Goal: Task Accomplishment & Management: Manage account settings

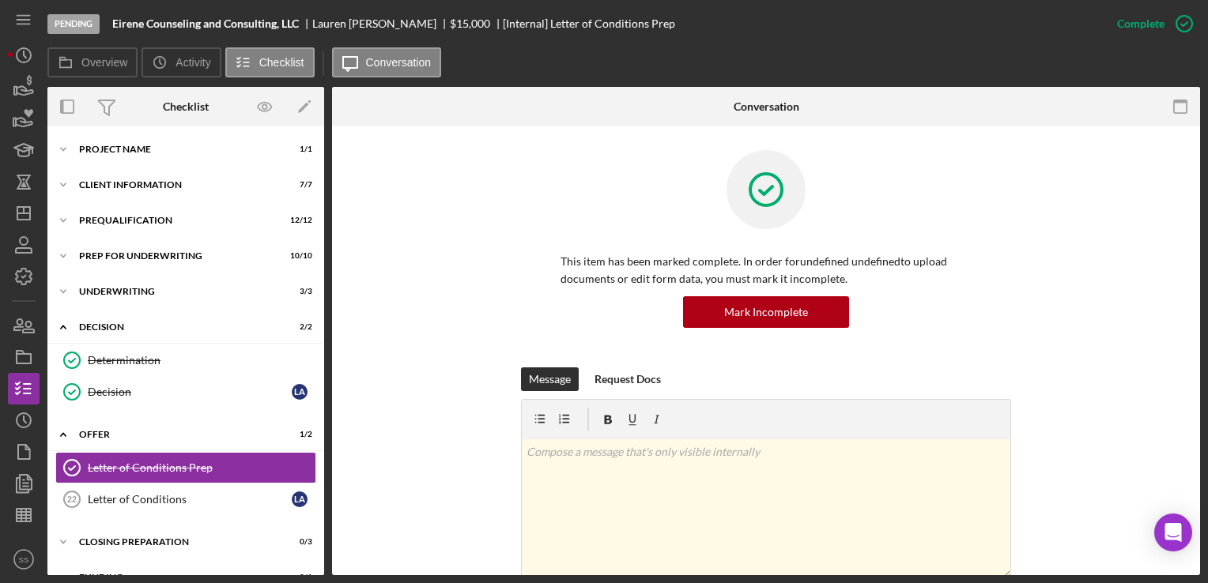
scroll to position [60, 0]
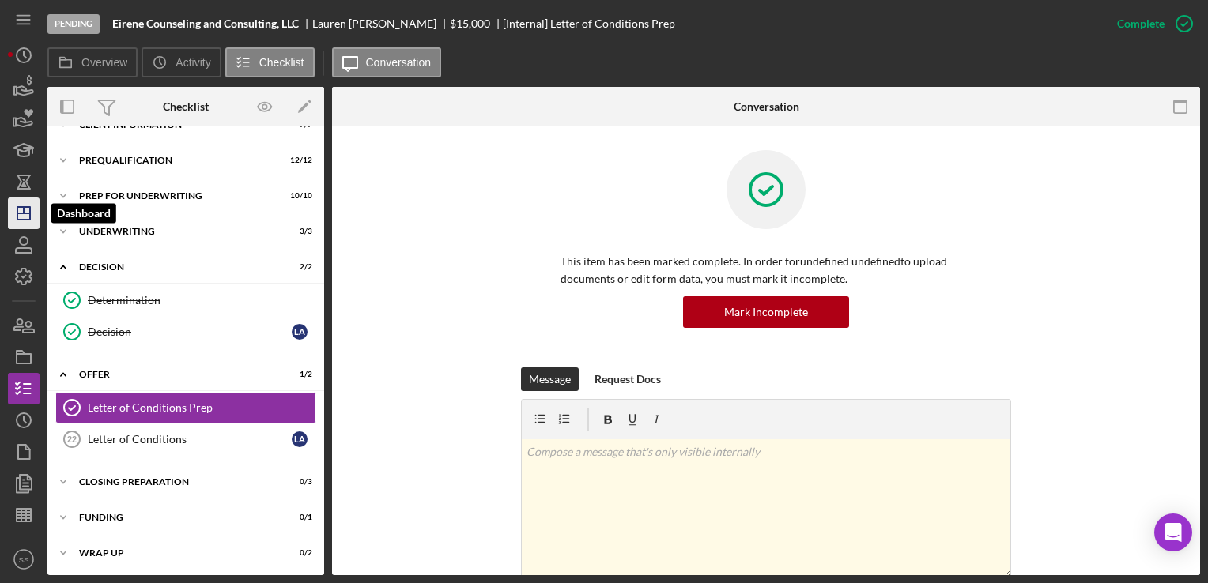
click at [27, 210] on icon "Icon/Dashboard" at bounding box center [24, 214] width 40 height 40
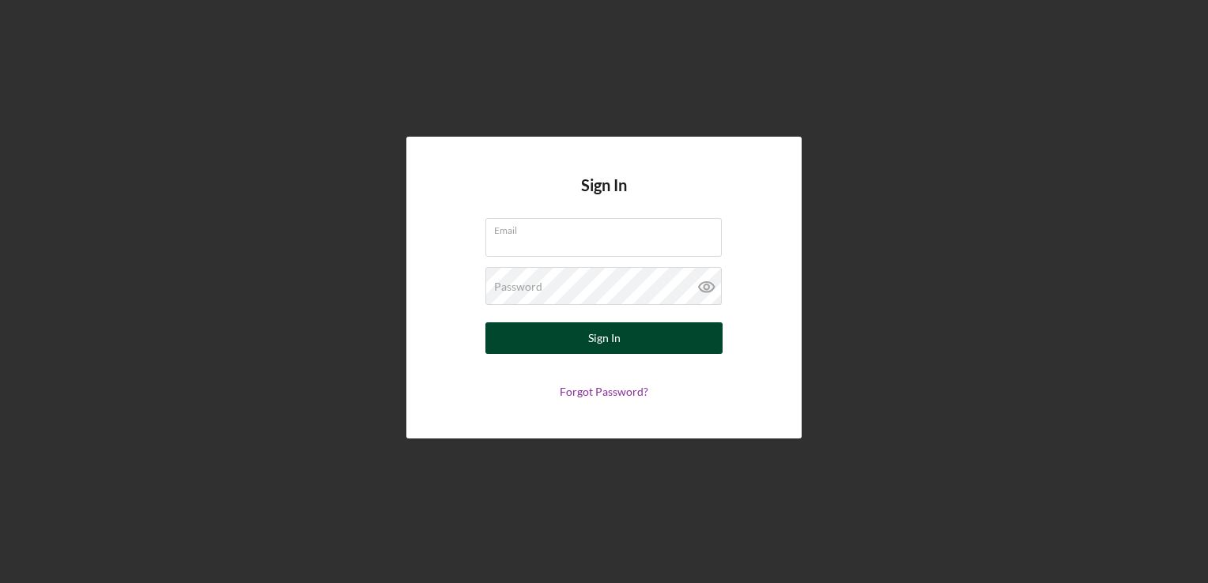
type input "[EMAIL_ADDRESS][DOMAIN_NAME]"
click at [582, 340] on button "Sign In" at bounding box center [603, 338] width 237 height 32
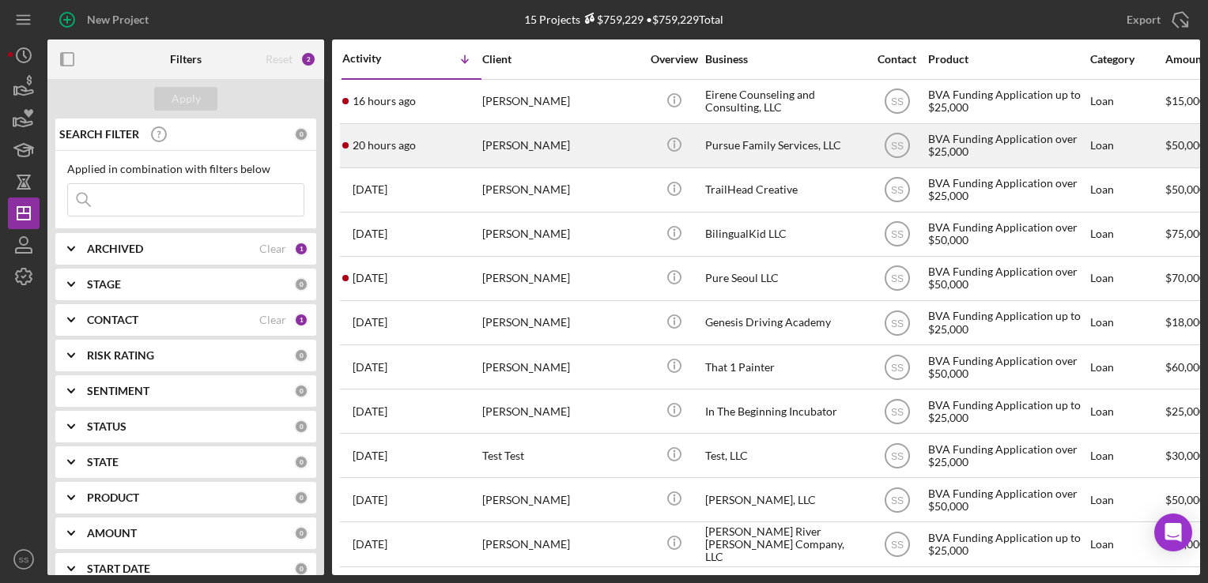
click at [448, 153] on div "20 hours ago [PERSON_NAME]" at bounding box center [411, 146] width 138 height 42
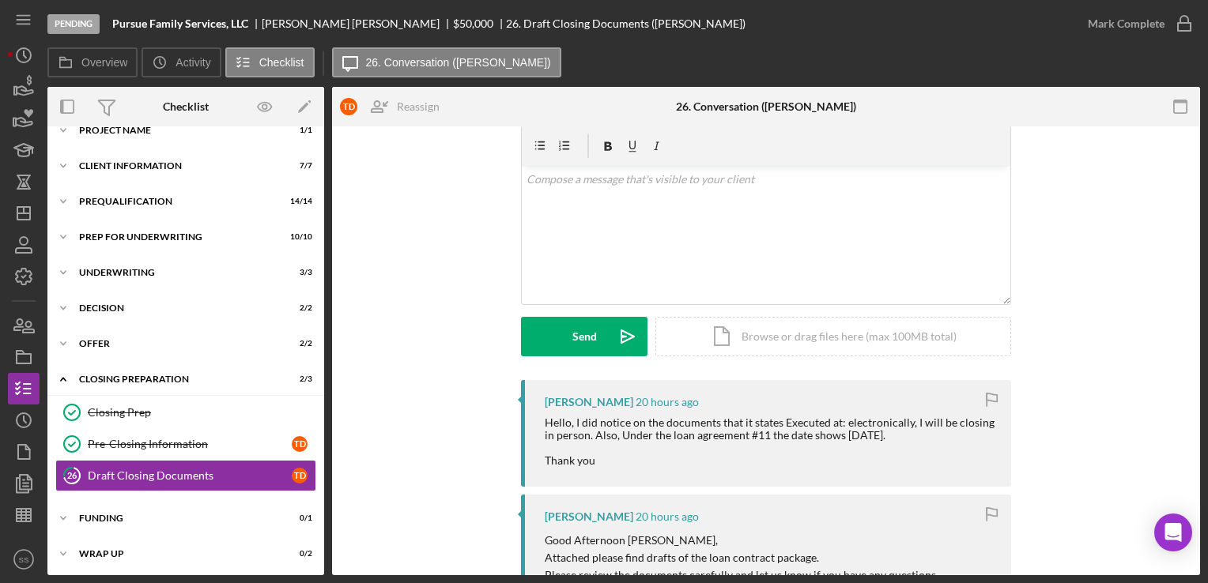
scroll to position [57, 0]
click at [18, 53] on icon "Icon/History" at bounding box center [24, 56] width 40 height 40
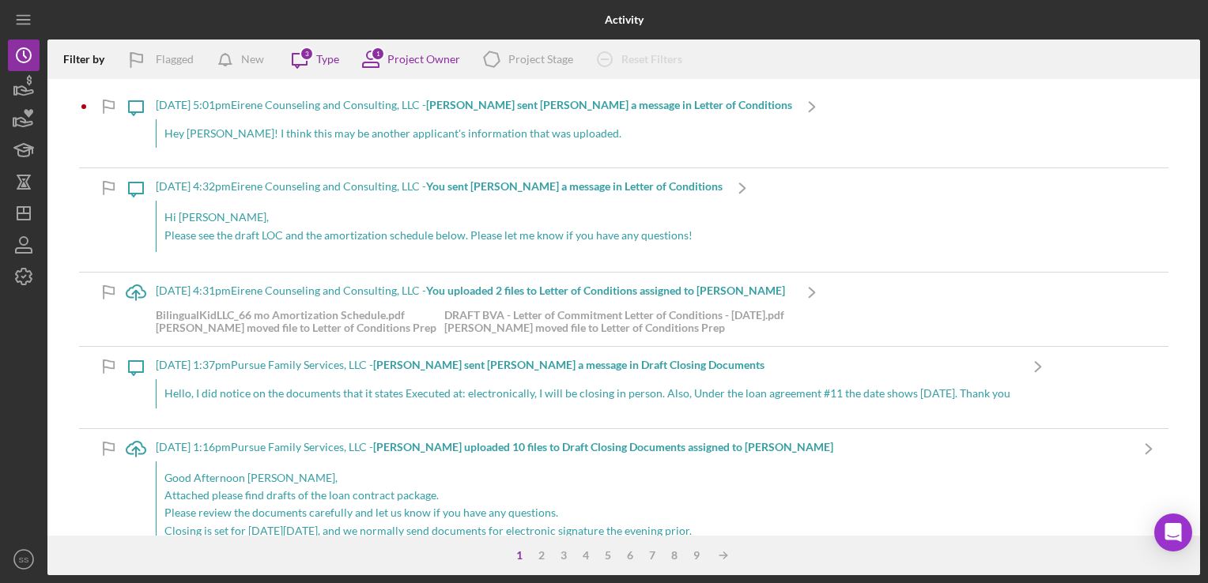
click at [214, 134] on div "Hey [PERSON_NAME]! I think this may be another applicant's information that was…" at bounding box center [474, 133] width 636 height 28
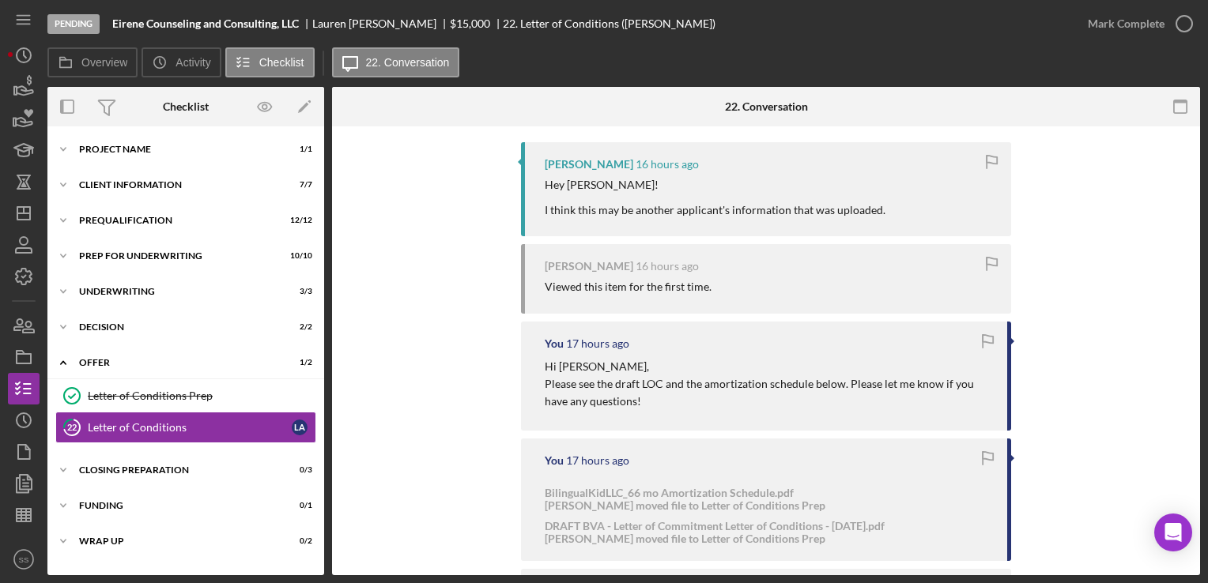
scroll to position [420, 0]
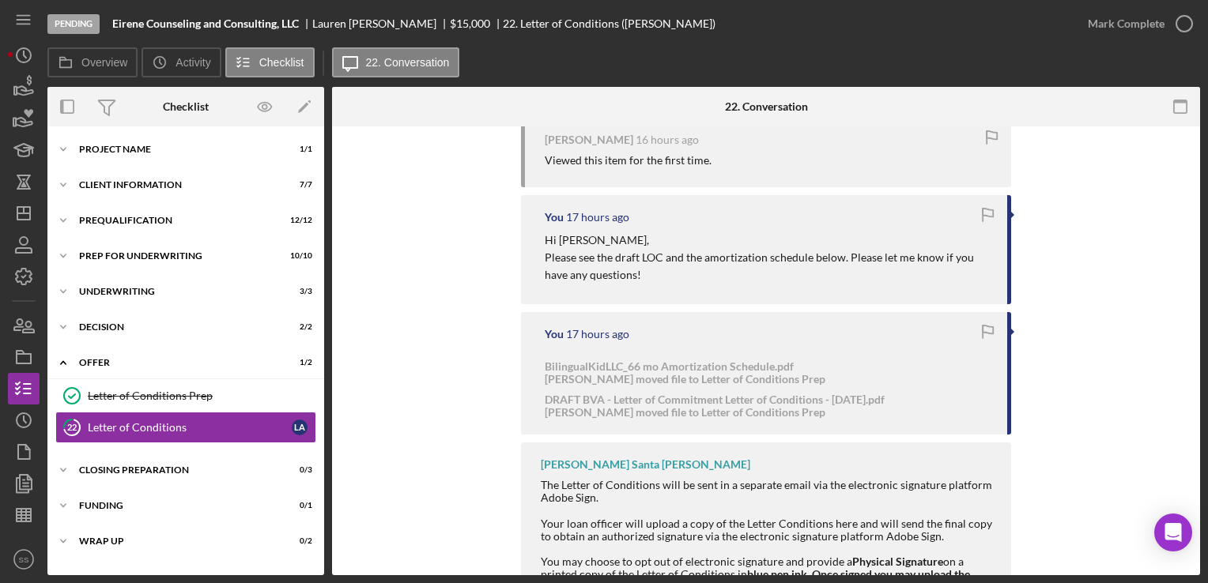
click at [702, 433] on div "You 17 hours ago BilingualKidLLC_66 mo Amortization Schedule.pdf [PERSON_NAME] …" at bounding box center [766, 373] width 490 height 123
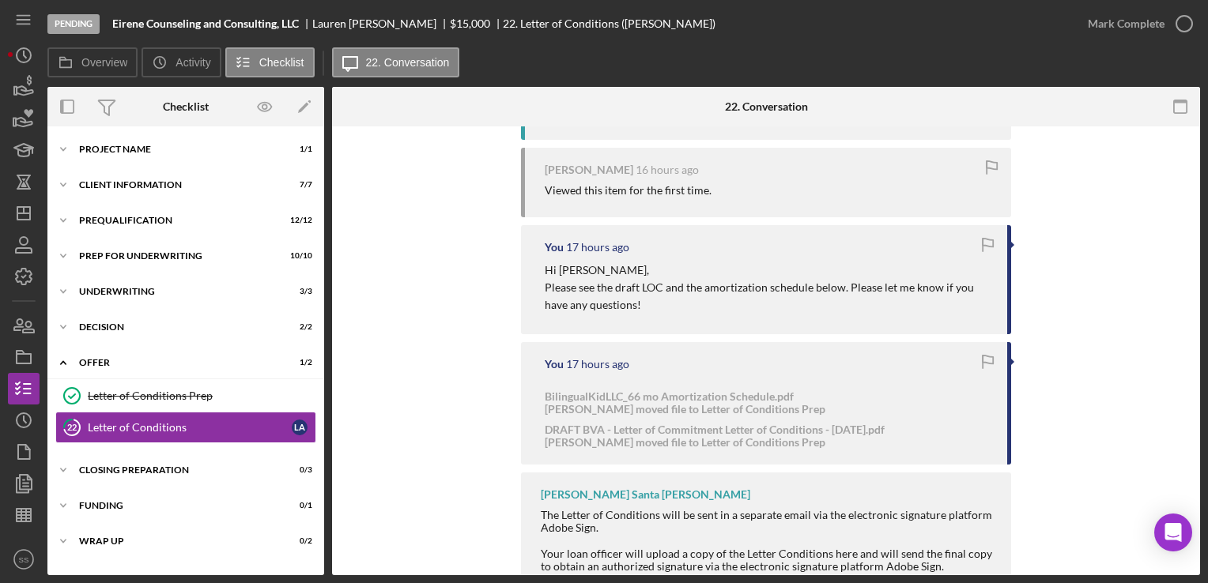
scroll to position [410, 0]
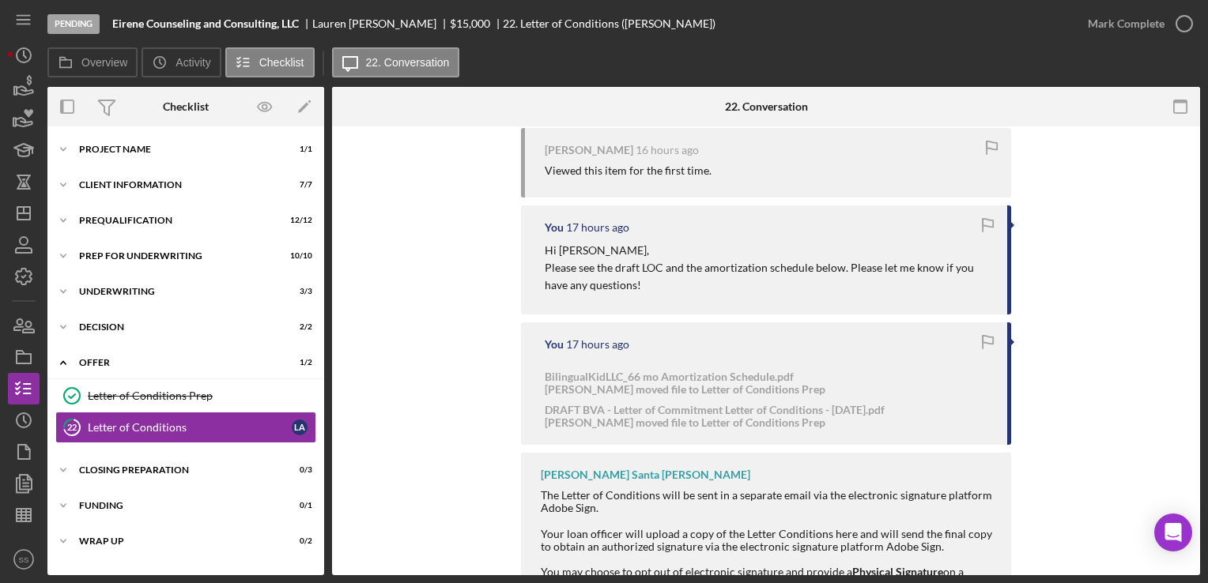
click at [702, 420] on div "[PERSON_NAME] moved file to Letter of Conditions Prep" at bounding box center [715, 423] width 340 height 13
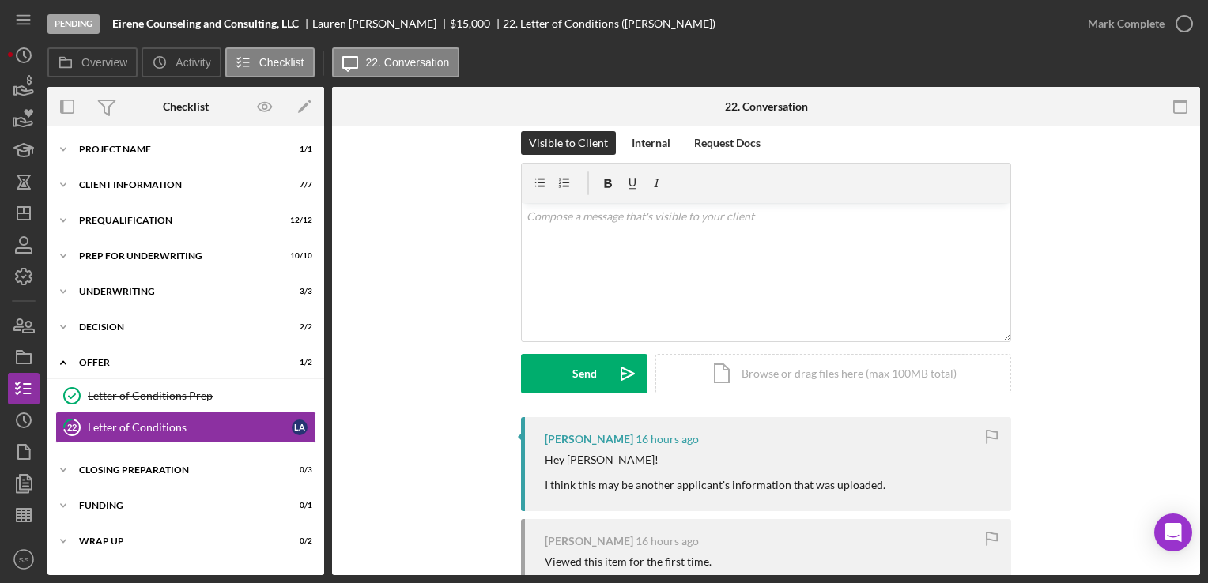
scroll to position [0, 0]
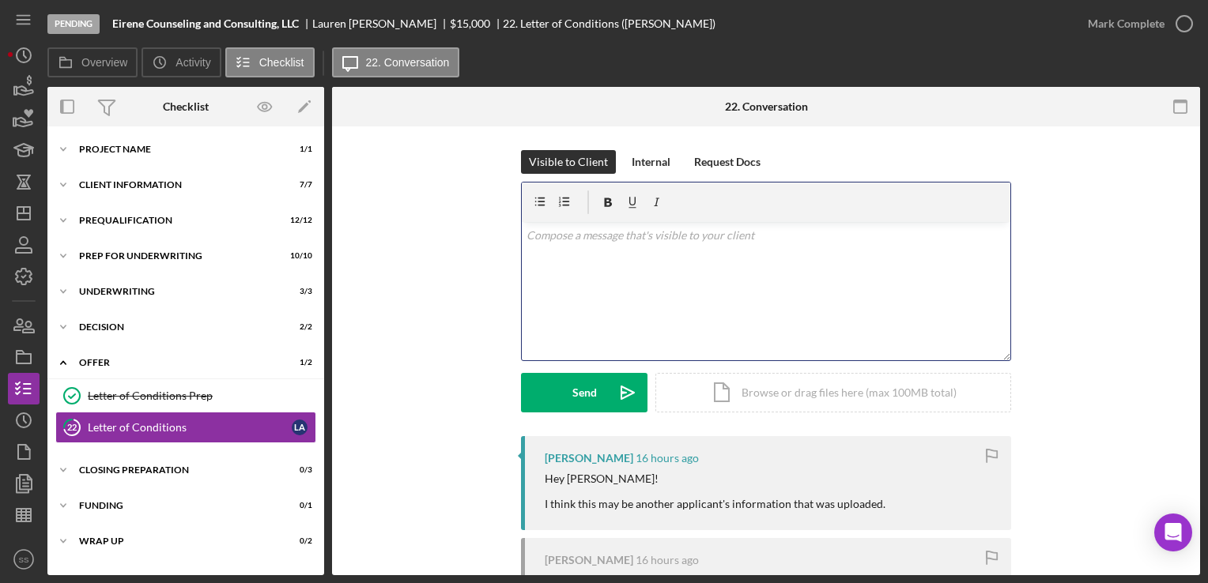
click at [661, 300] on div "v Color teal Color pink Remove color Add row above Add row below Add column bef…" at bounding box center [766, 291] width 488 height 138
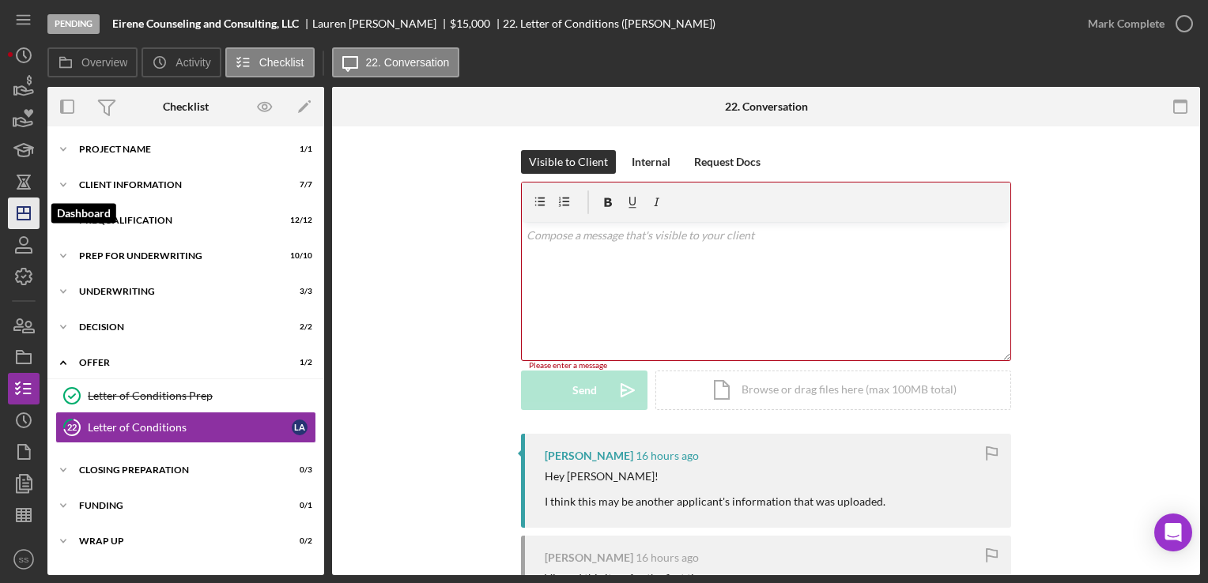
click at [19, 217] on icon "Icon/Dashboard" at bounding box center [24, 214] width 40 height 40
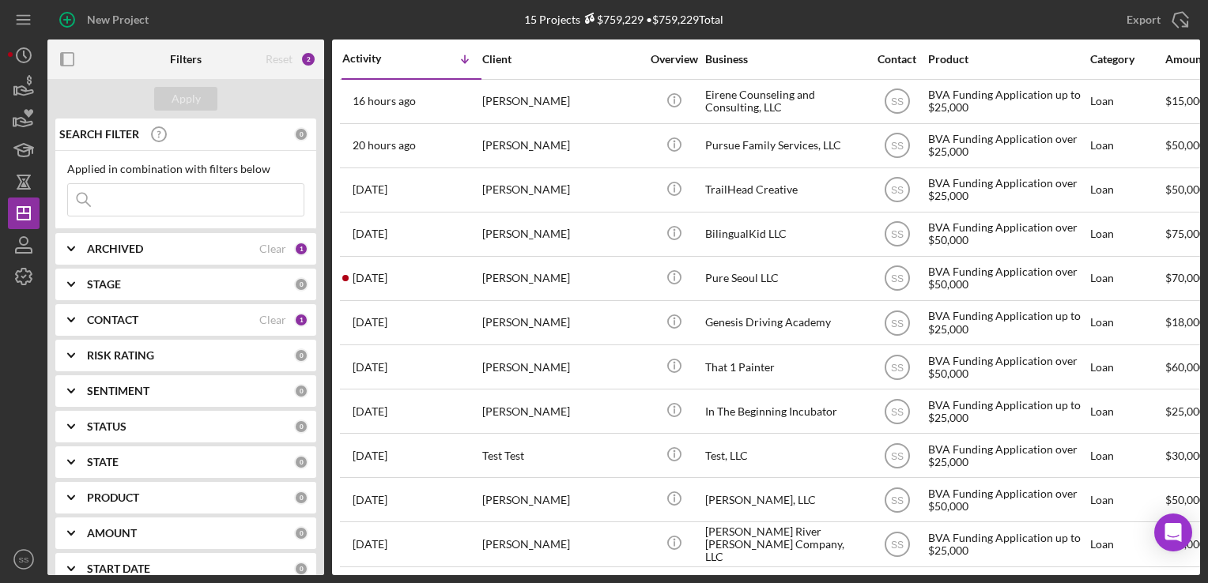
click at [126, 68] on div at bounding box center [93, 60] width 92 height 40
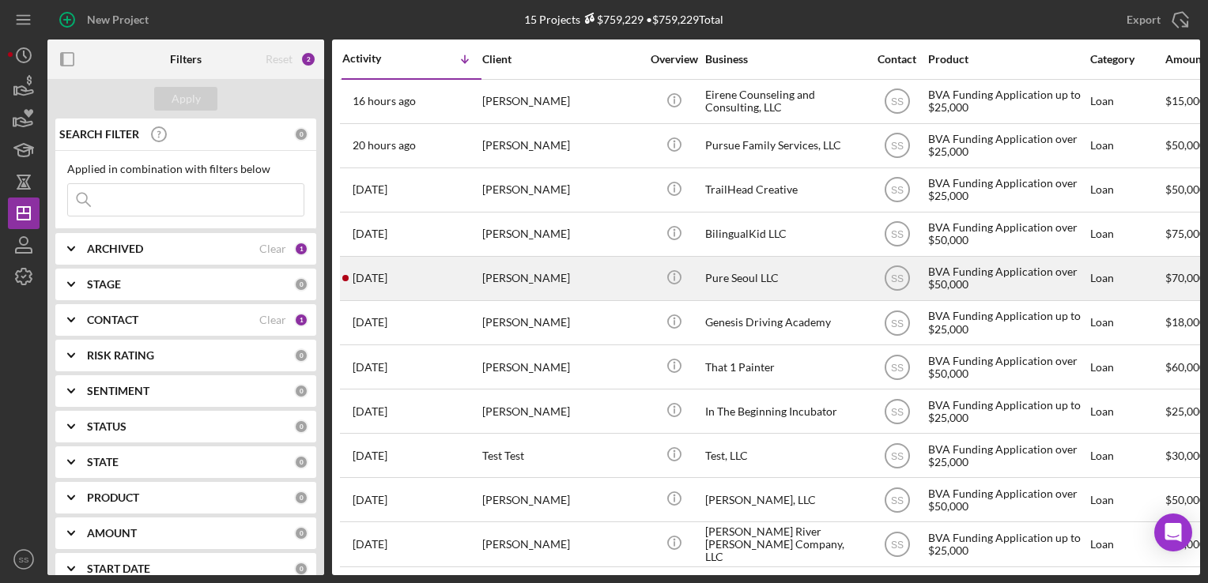
scroll to position [0, 2]
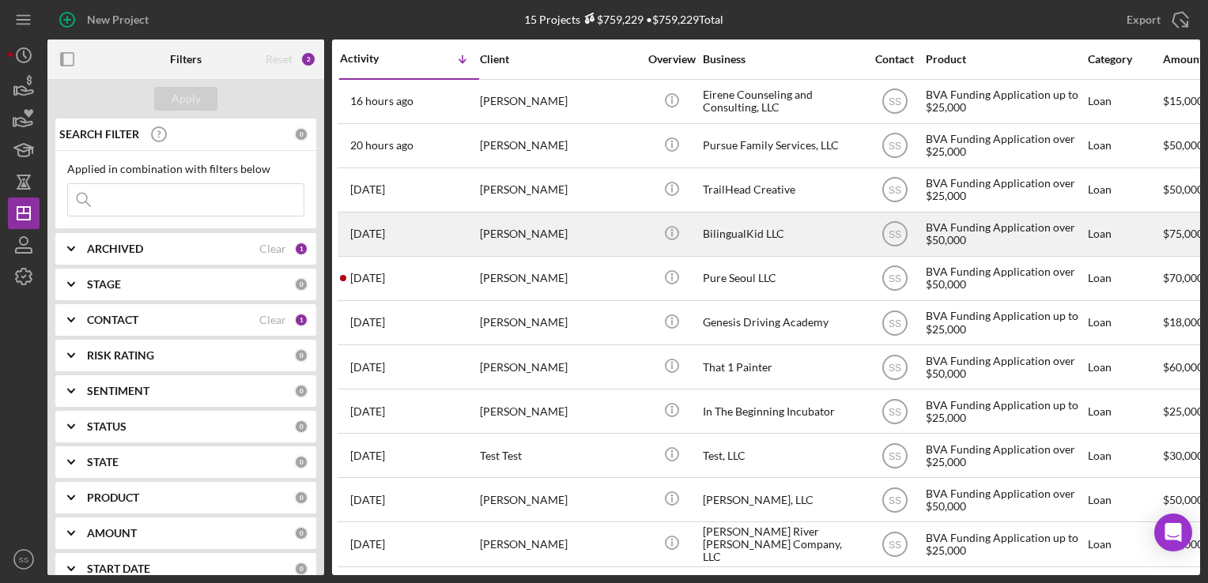
click at [521, 236] on div "[PERSON_NAME]" at bounding box center [559, 234] width 158 height 42
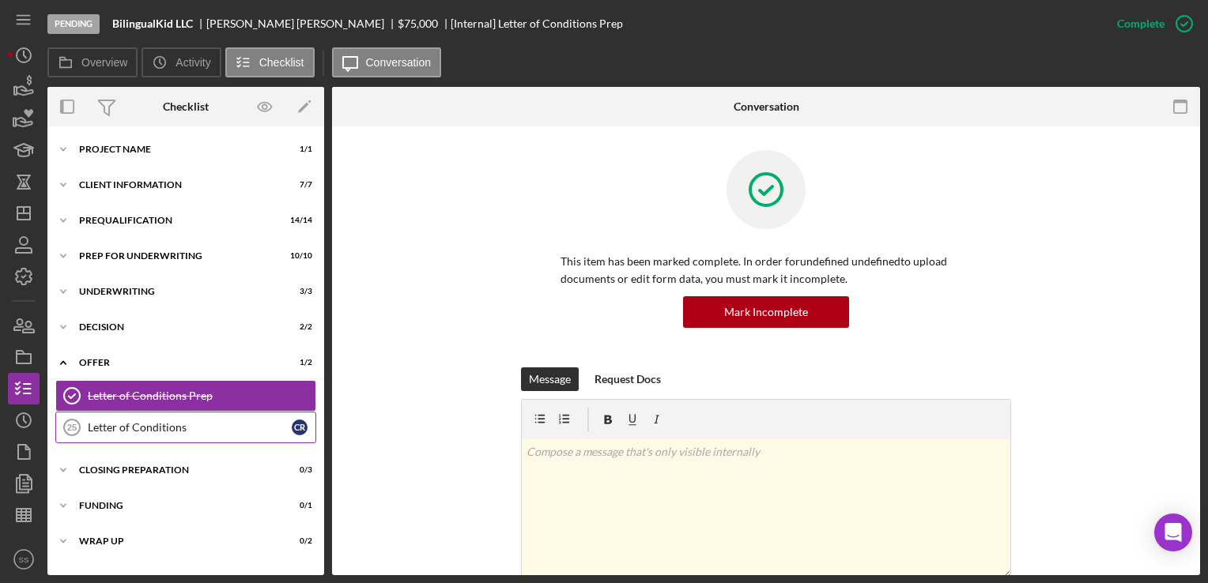
click at [233, 428] on div "Letter of Conditions" at bounding box center [190, 427] width 204 height 13
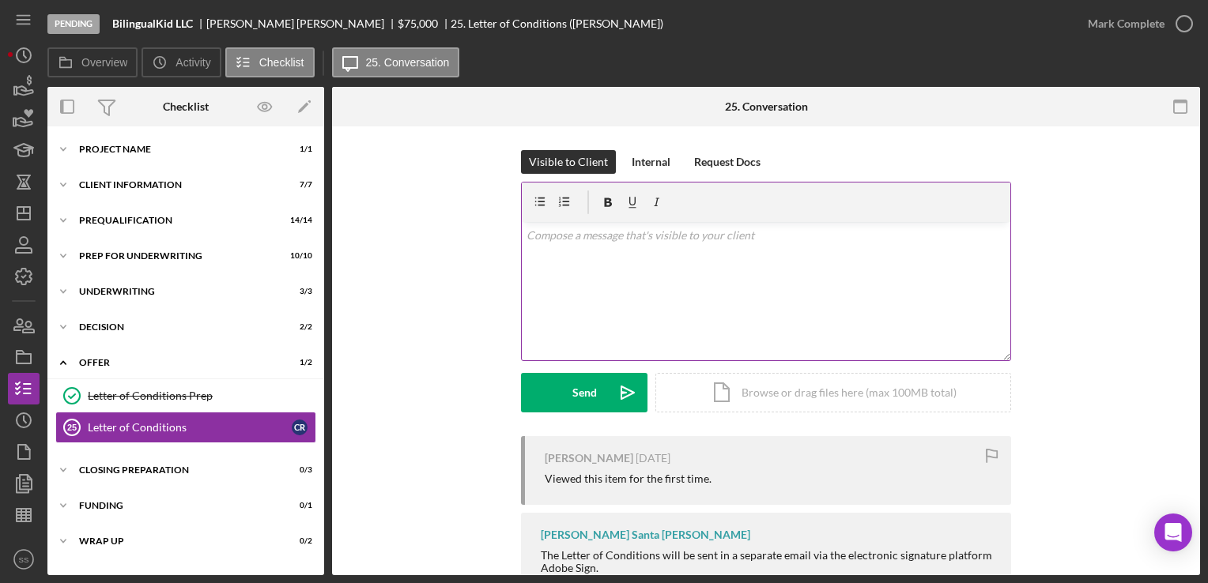
click at [686, 323] on div "v Color teal Color pink Remove color Add row above Add row below Add column bef…" at bounding box center [766, 291] width 488 height 138
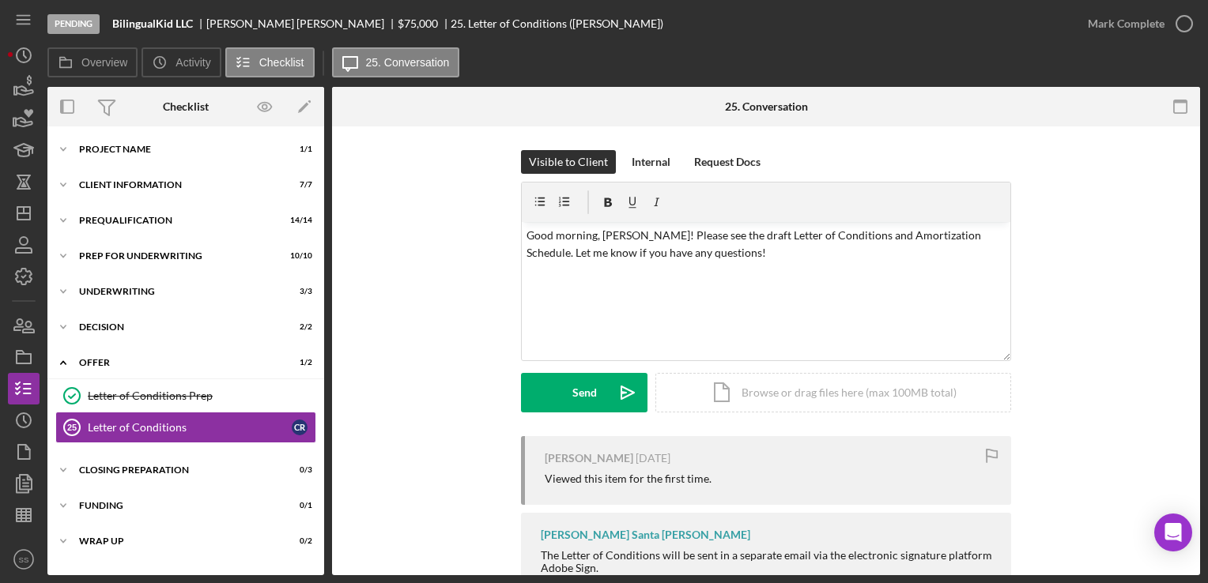
click at [854, 422] on div "Visible to Client Internal Request Docs v Color teal Color pink Remove color Ad…" at bounding box center [766, 293] width 490 height 286
click at [806, 405] on div "Icon/Document Browse or drag files here (max 100MB total) Tap to choose files o…" at bounding box center [833, 393] width 356 height 40
click at [699, 394] on div "Icon/Document Browse or drag files here (max 100MB total) Tap to choose files o…" at bounding box center [833, 393] width 356 height 40
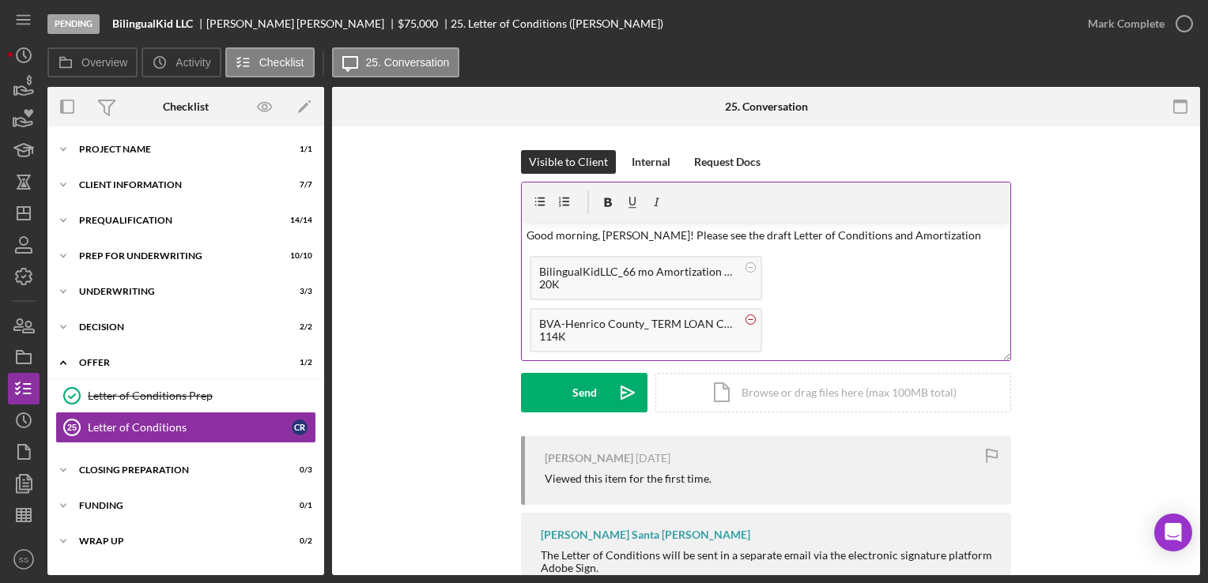
click at [747, 319] on circle at bounding box center [750, 319] width 9 height 9
click at [713, 400] on div "Icon/Document Browse or drag files here (max 100MB total) Tap to choose files o…" at bounding box center [833, 393] width 356 height 40
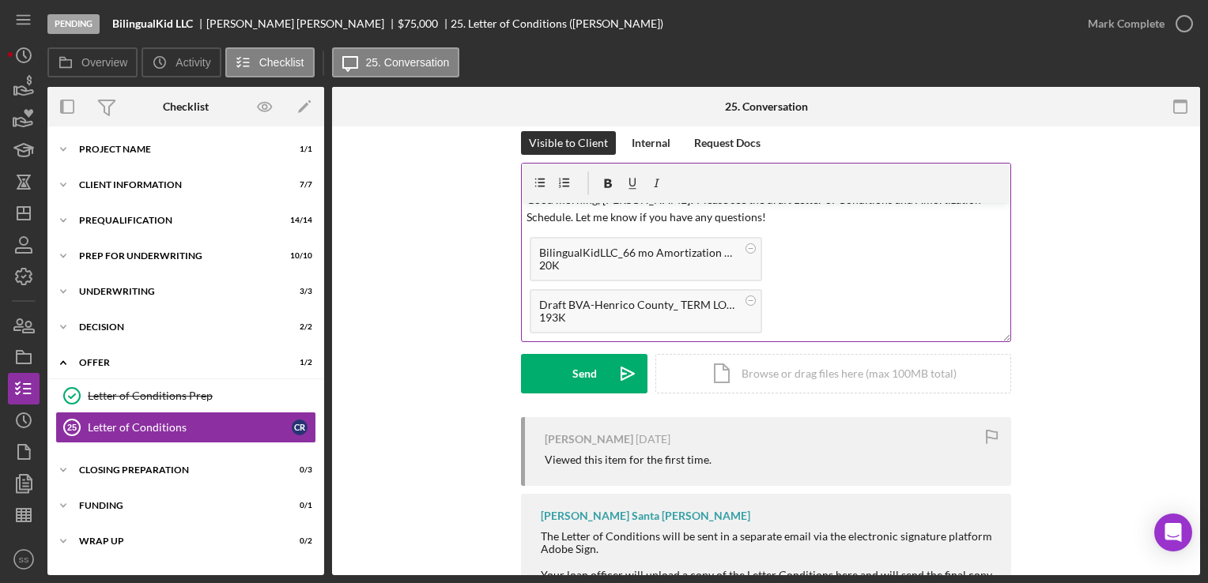
scroll to position [43, 0]
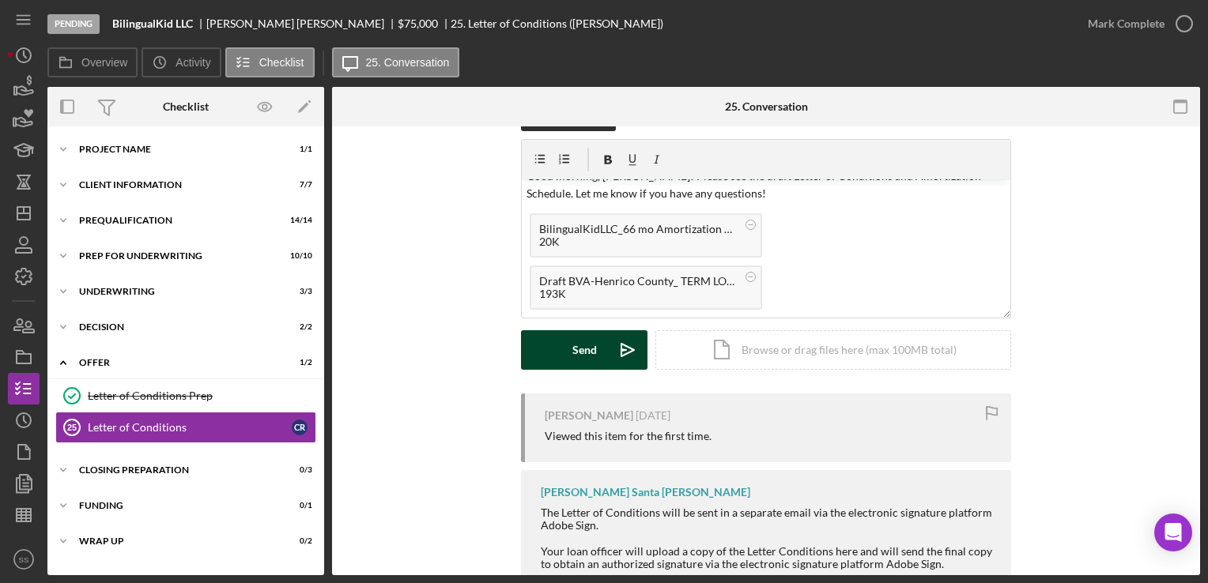
click at [549, 349] on button "Send Icon/icon-invite-send" at bounding box center [584, 350] width 126 height 40
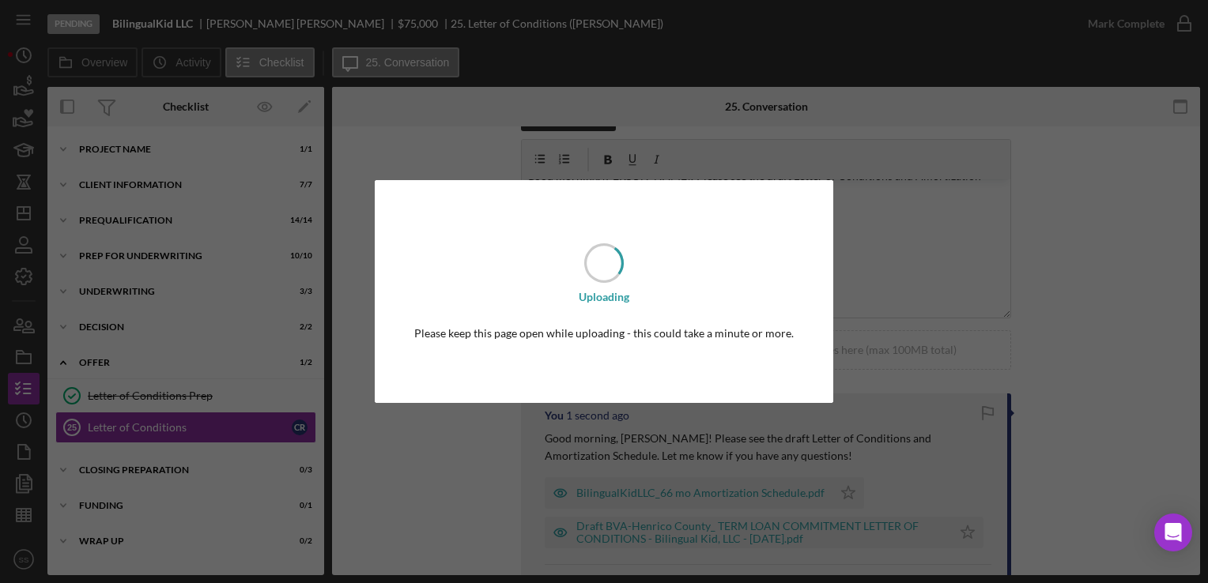
scroll to position [0, 0]
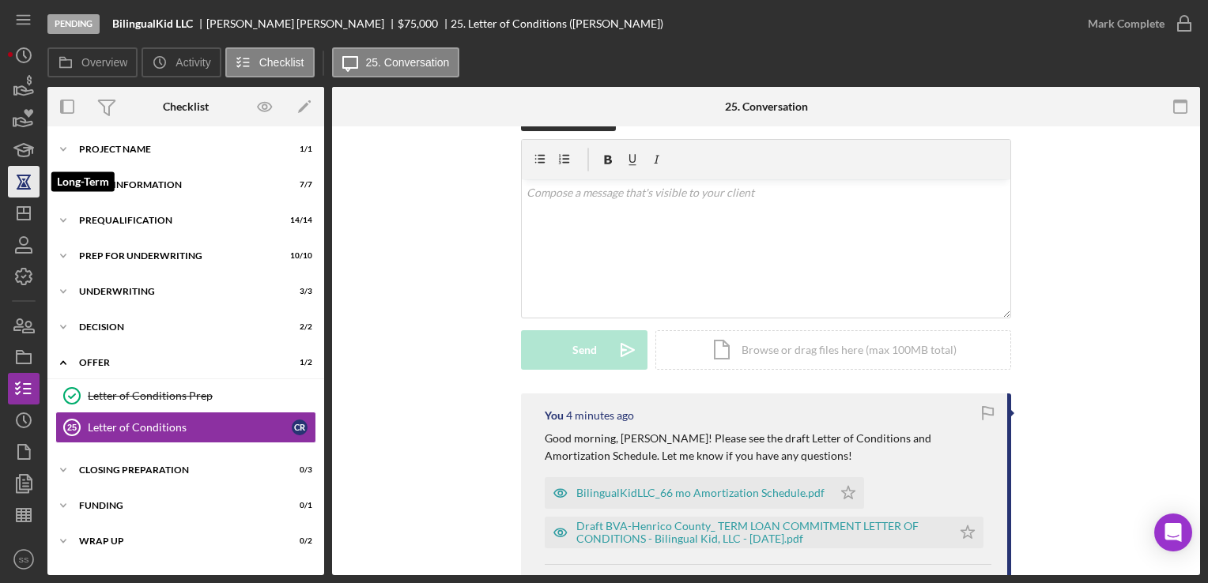
click at [17, 190] on icon "button" at bounding box center [24, 182] width 40 height 40
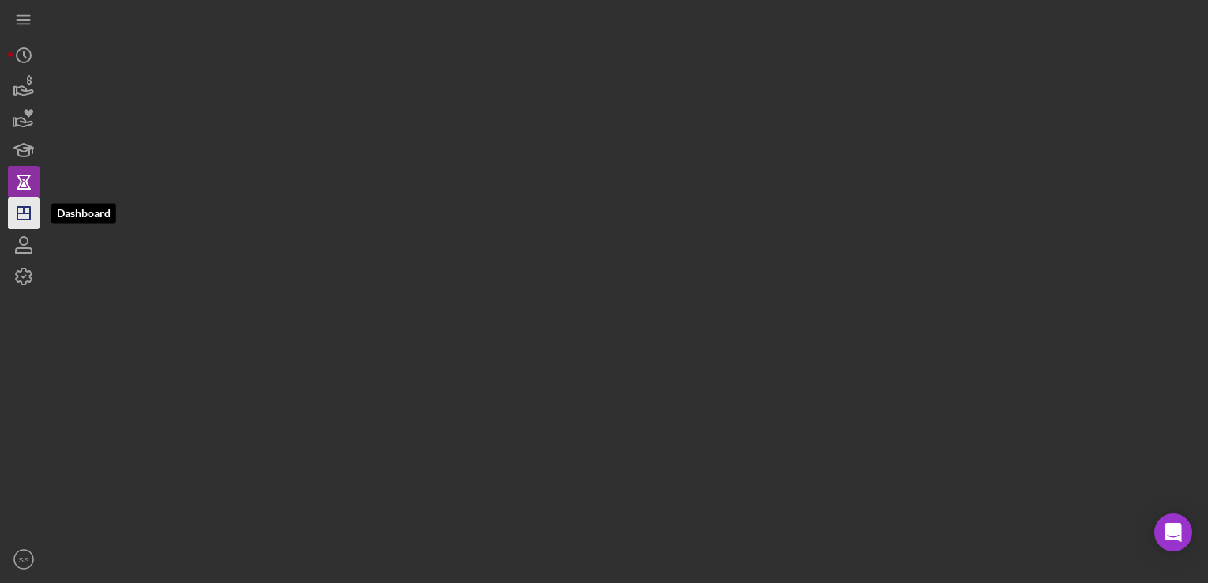
click at [18, 223] on icon "Icon/Dashboard" at bounding box center [24, 214] width 40 height 40
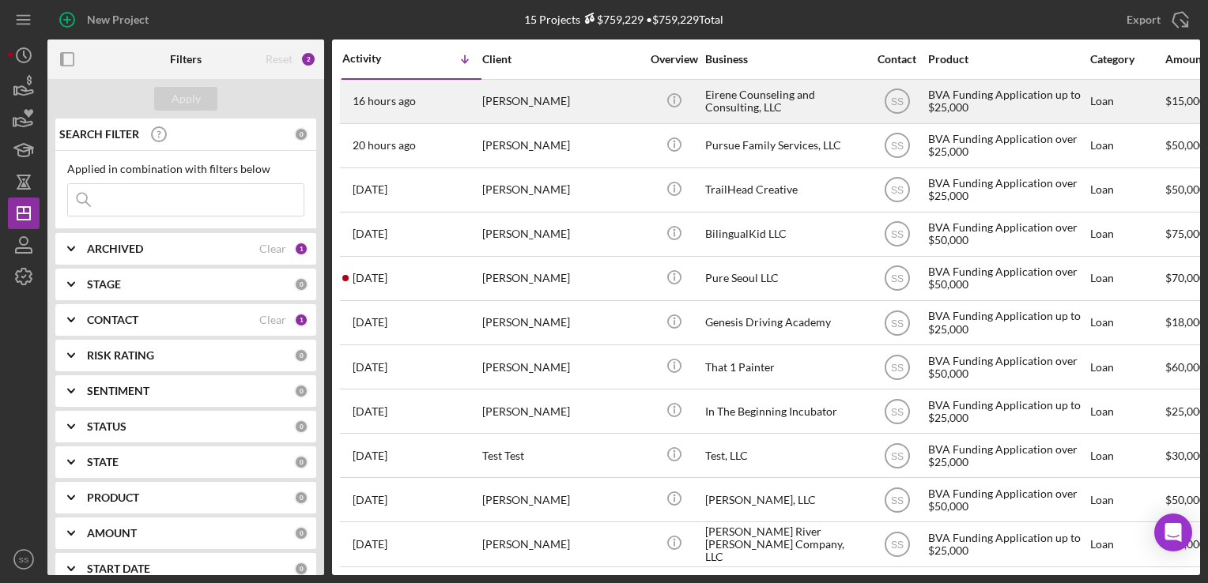
click at [513, 93] on div "[PERSON_NAME]" at bounding box center [561, 102] width 158 height 42
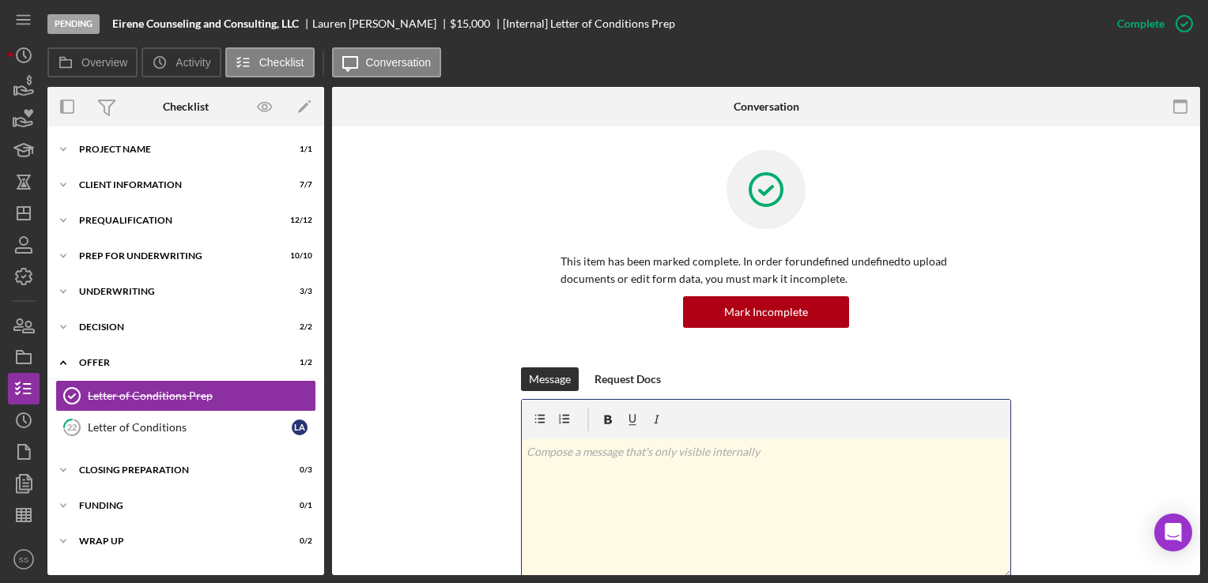
click at [738, 451] on p at bounding box center [766, 451] width 480 height 17
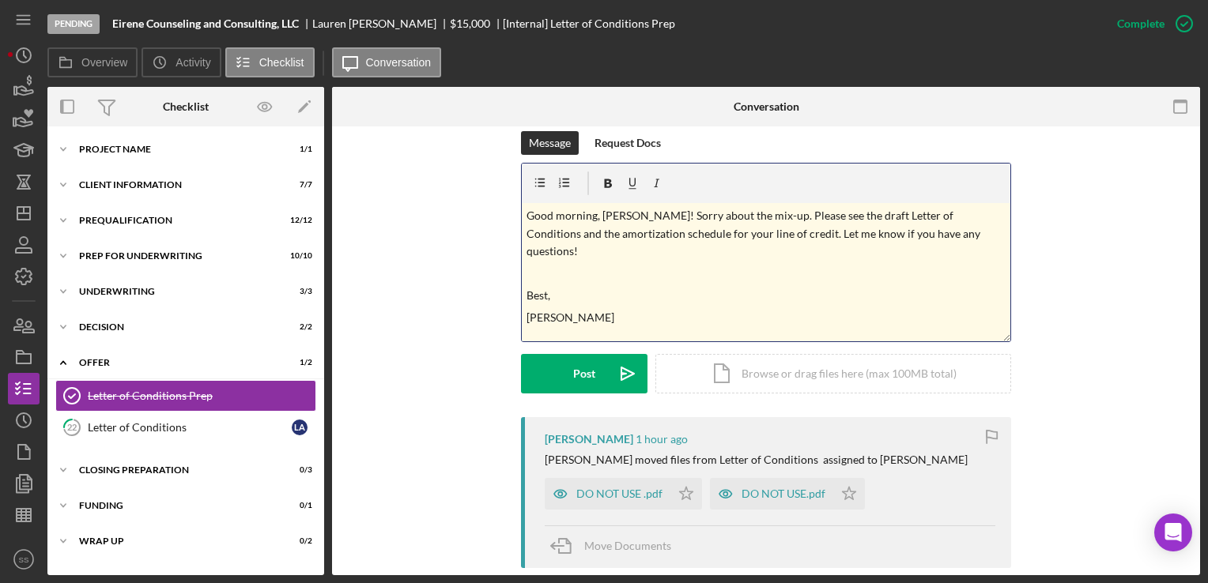
scroll to position [237, 0]
click at [752, 382] on div "Icon/Document Browse or drag files here (max 100MB total) Tap to choose files o…" at bounding box center [833, 373] width 356 height 40
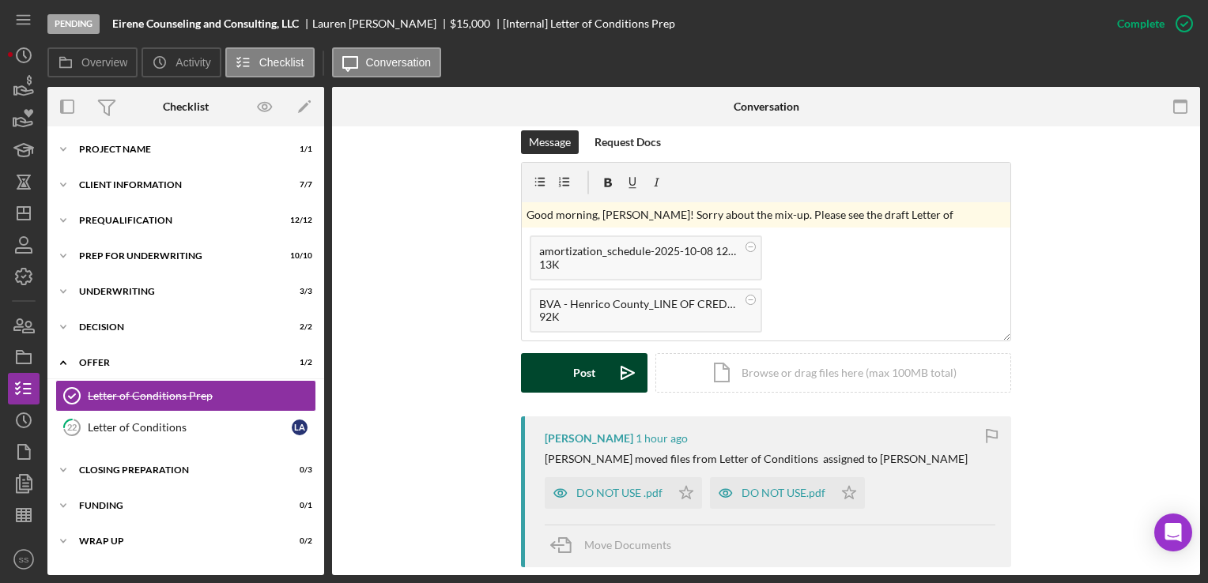
click at [569, 370] on button "Post Icon/icon-invite-send" at bounding box center [584, 373] width 126 height 40
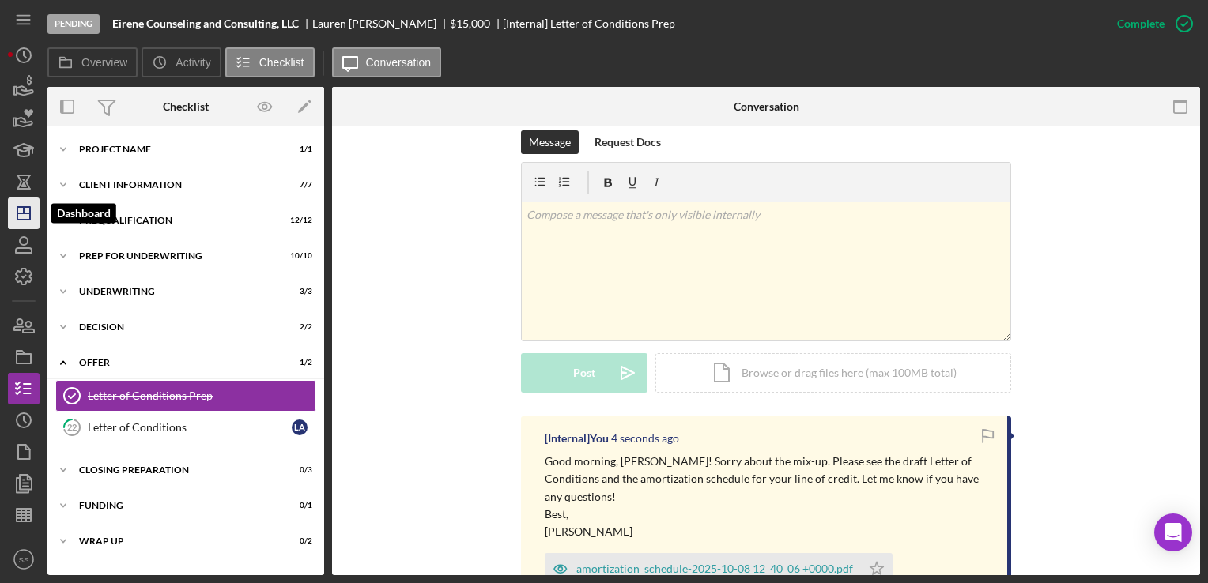
click at [16, 214] on icon "Icon/Dashboard" at bounding box center [24, 214] width 40 height 40
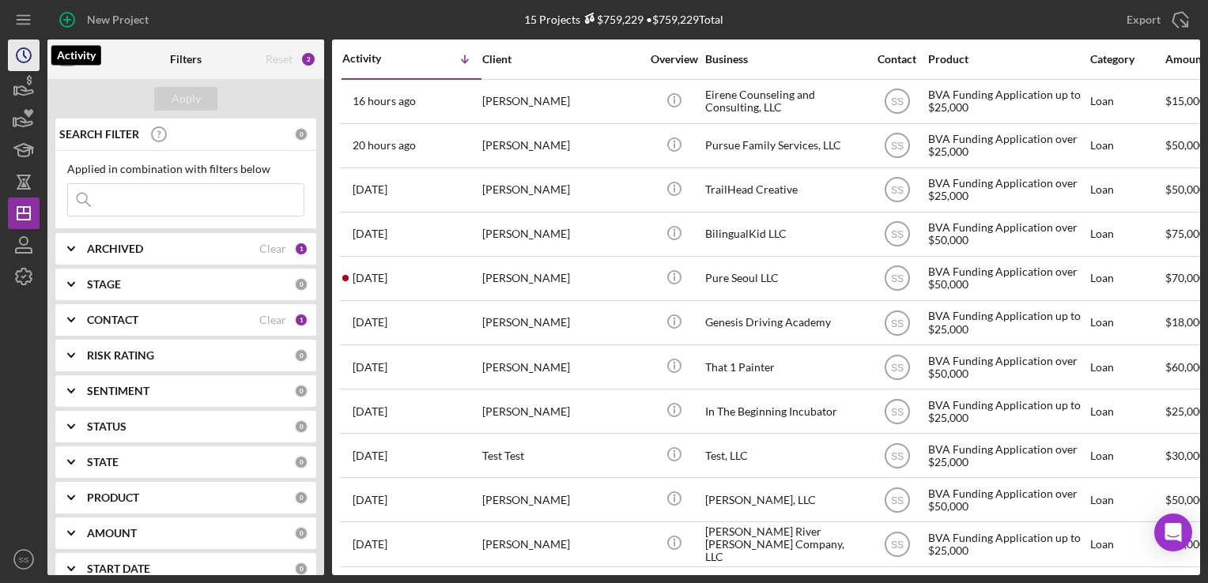
click at [25, 68] on icon "Icon/History" at bounding box center [24, 56] width 40 height 40
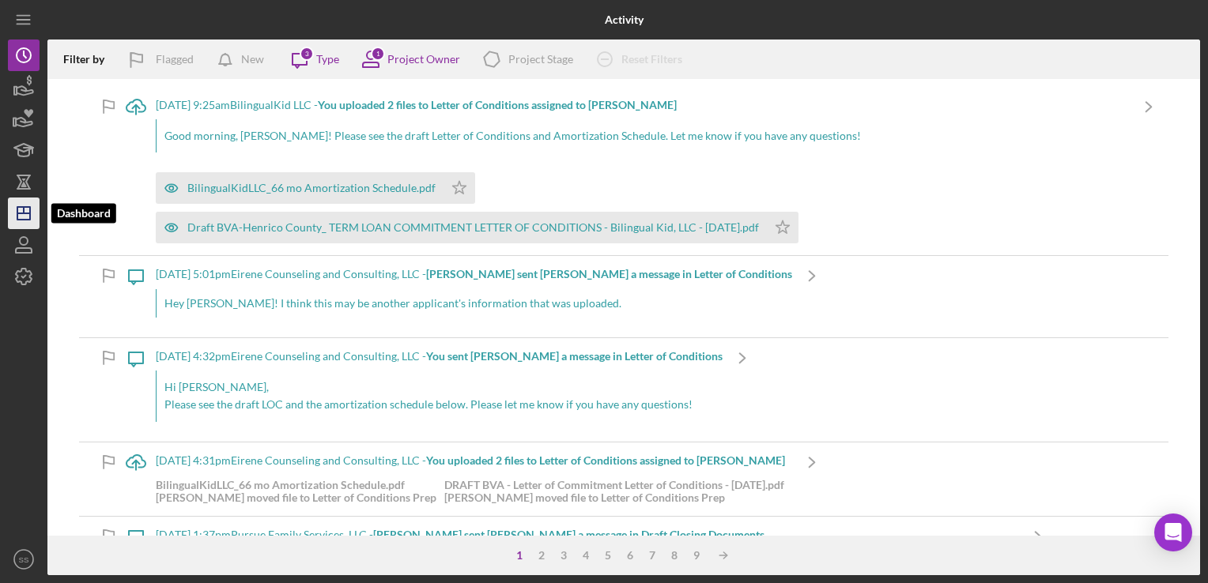
click at [16, 219] on icon "Icon/Dashboard" at bounding box center [24, 214] width 40 height 40
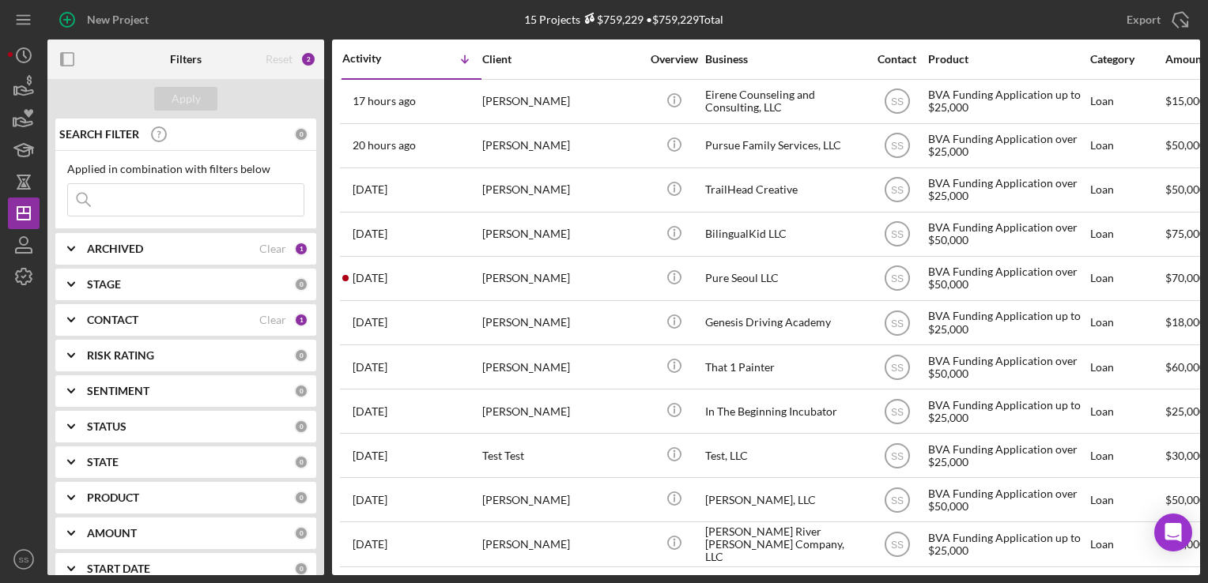
click at [13, 332] on div at bounding box center [24, 417] width 32 height 251
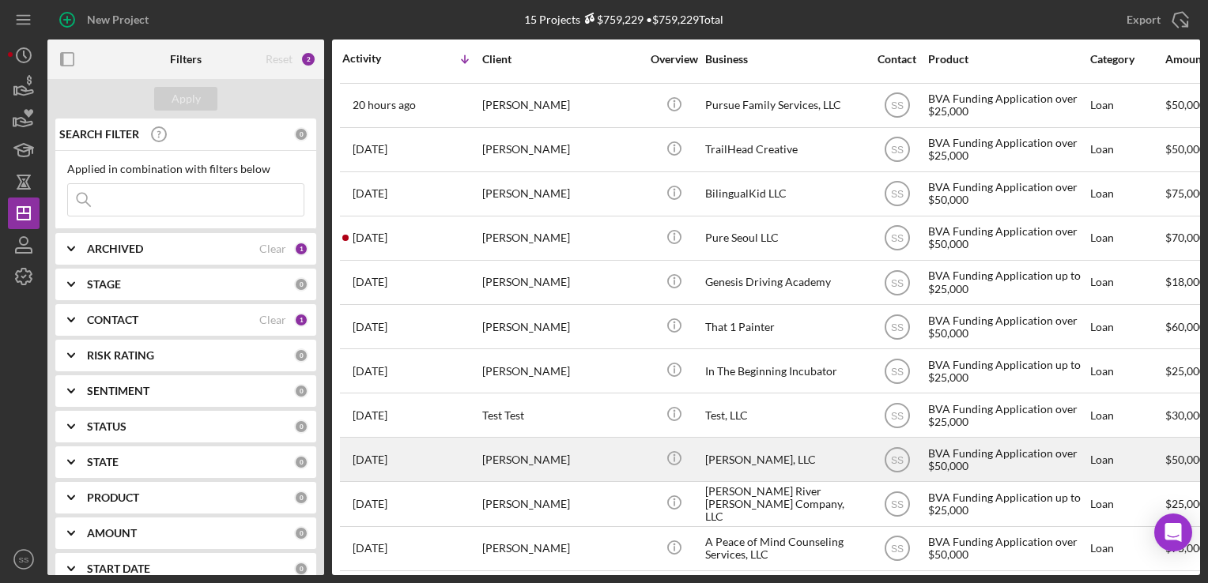
scroll to position [31, 0]
